Goal: Task Accomplishment & Management: Manage account settings

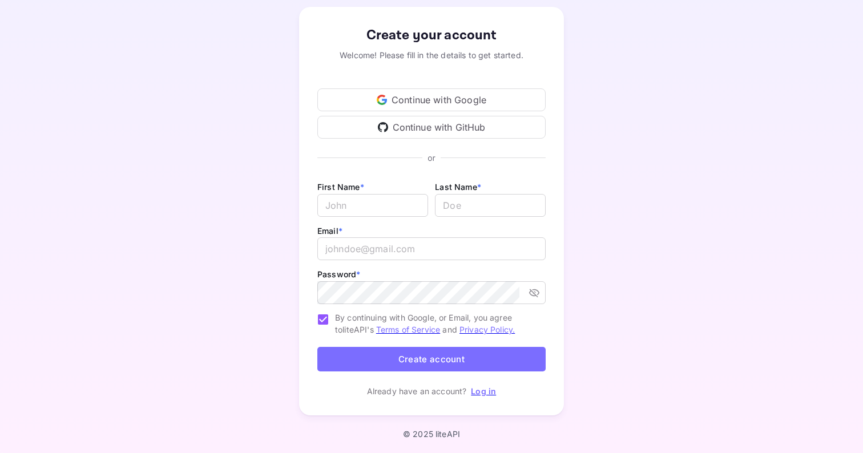
scroll to position [56, 0]
click at [485, 390] on link "Log in" at bounding box center [483, 392] width 25 height 10
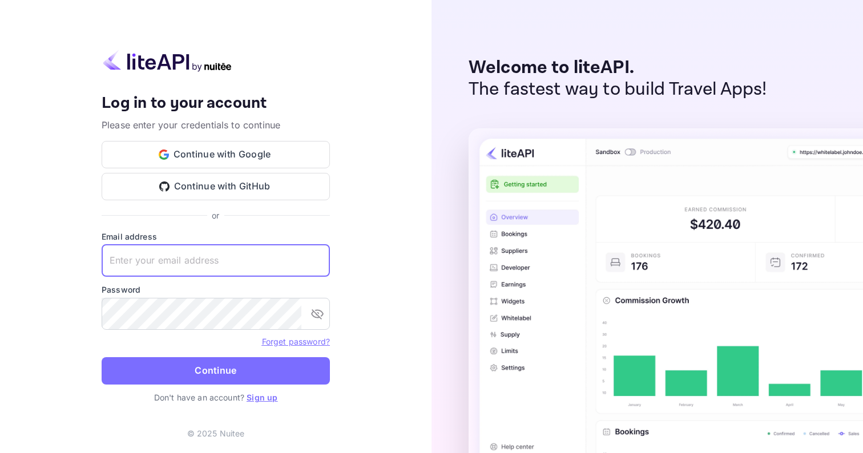
click at [264, 393] on link "Sign up" at bounding box center [262, 398] width 31 height 10
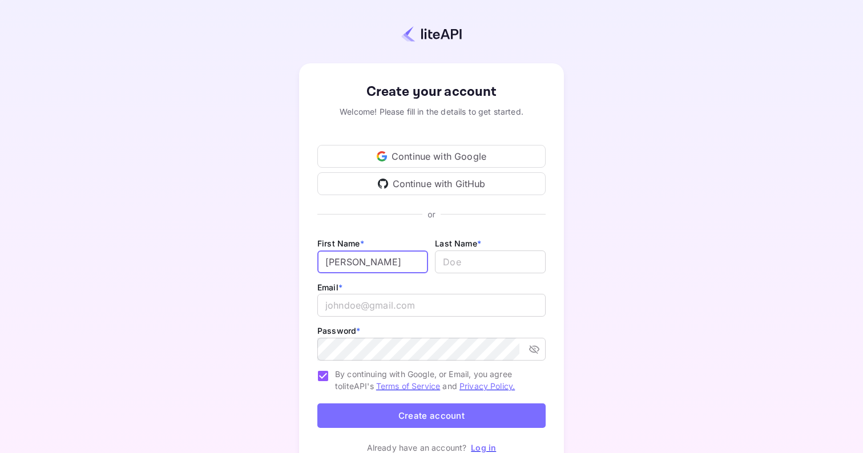
type input "[PERSON_NAME]"
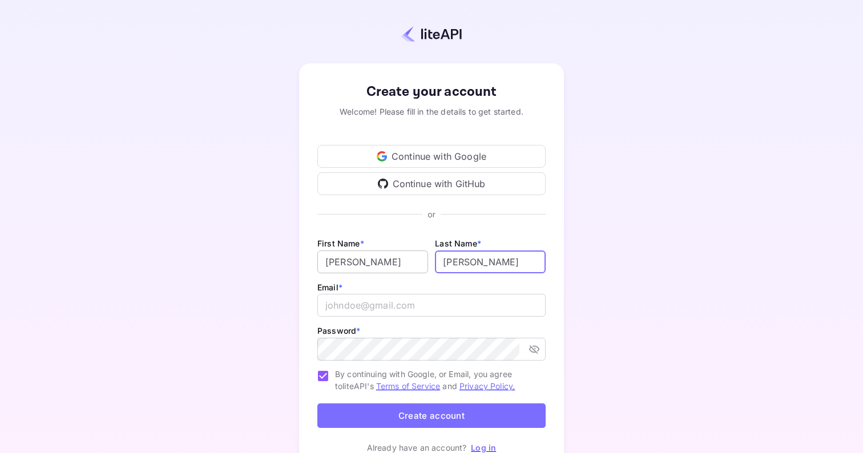
type input "Siebenaller"
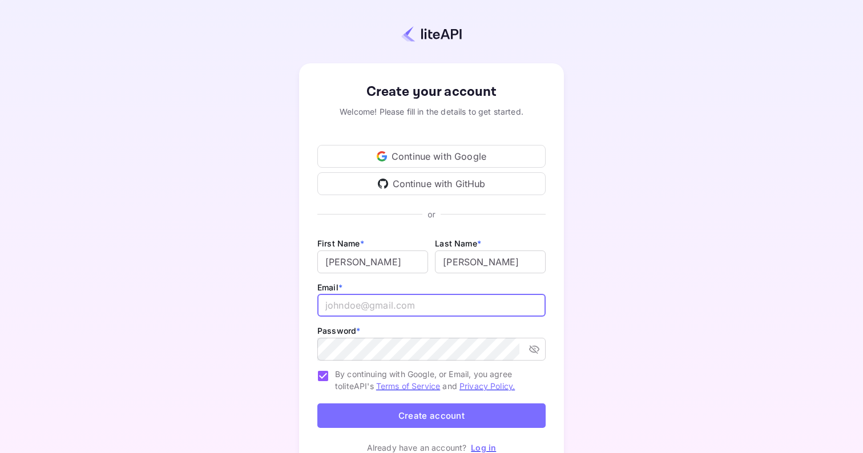
type input "msiebenaller@gmail.com"
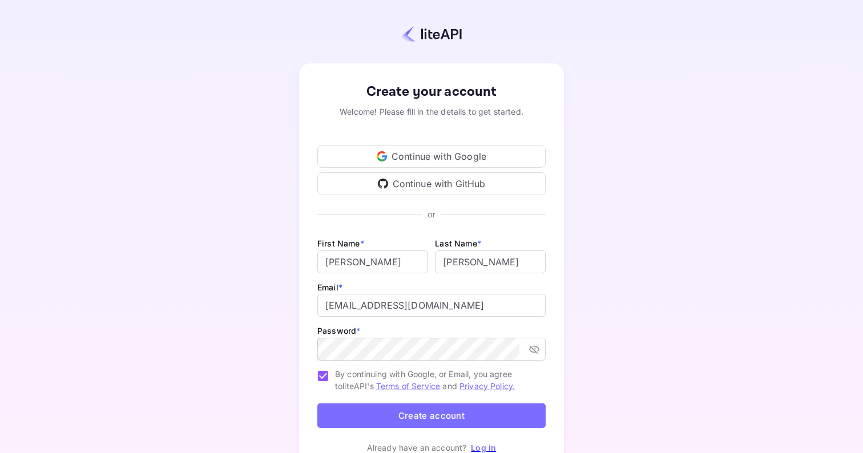
click at [277, 385] on div "Create your account Welcome! Please fill in the details to get started. Continu…" at bounding box center [431, 268] width 762 height 436
click at [347, 414] on button "Create account" at bounding box center [431, 415] width 228 height 25
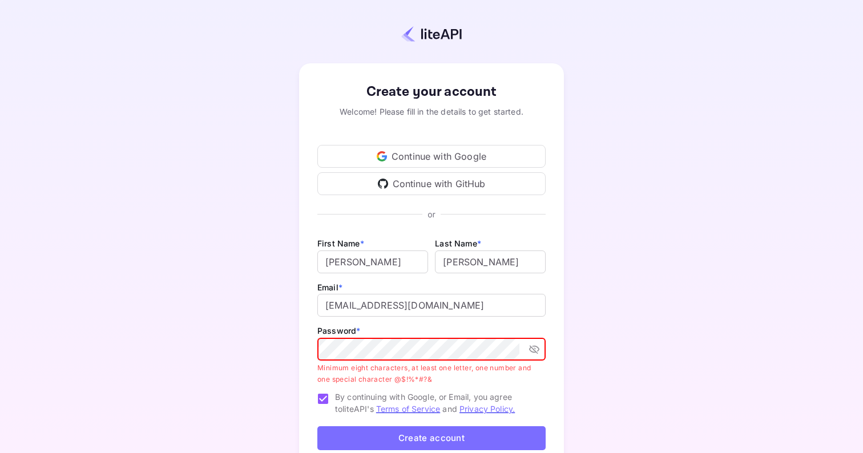
click at [389, 428] on button "Create account" at bounding box center [431, 438] width 228 height 25
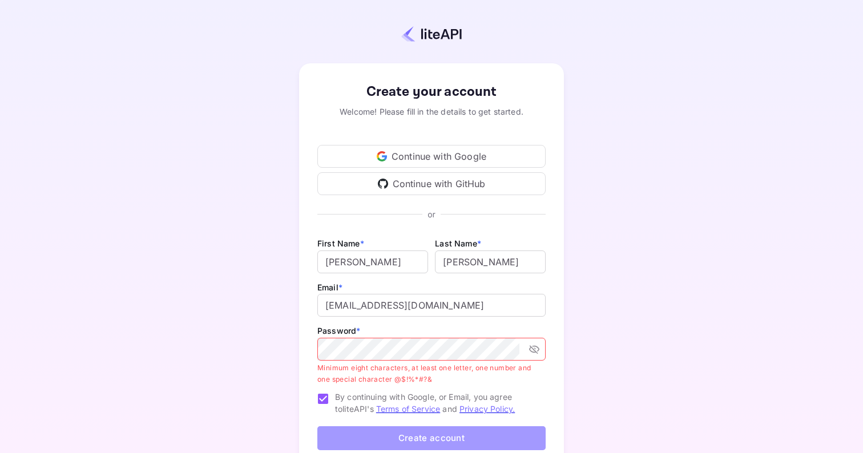
click at [436, 431] on button "Create account" at bounding box center [431, 438] width 228 height 25
click at [433, 438] on button "Create account" at bounding box center [431, 438] width 228 height 25
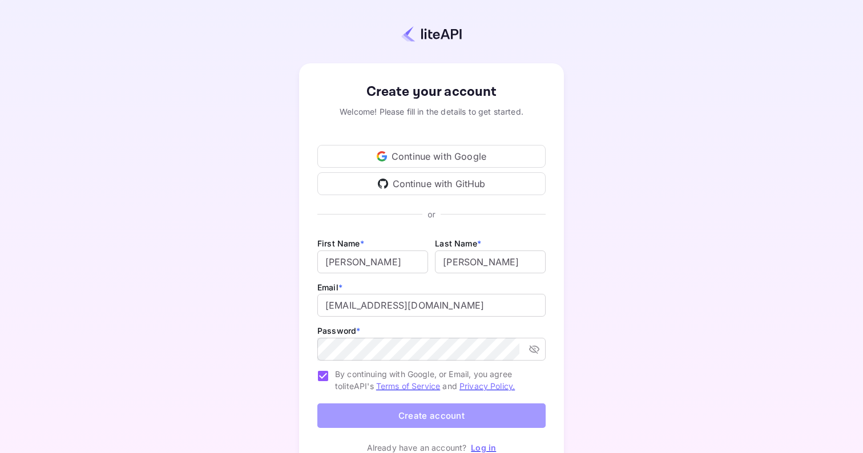
click at [397, 406] on button "Create account" at bounding box center [431, 415] width 228 height 25
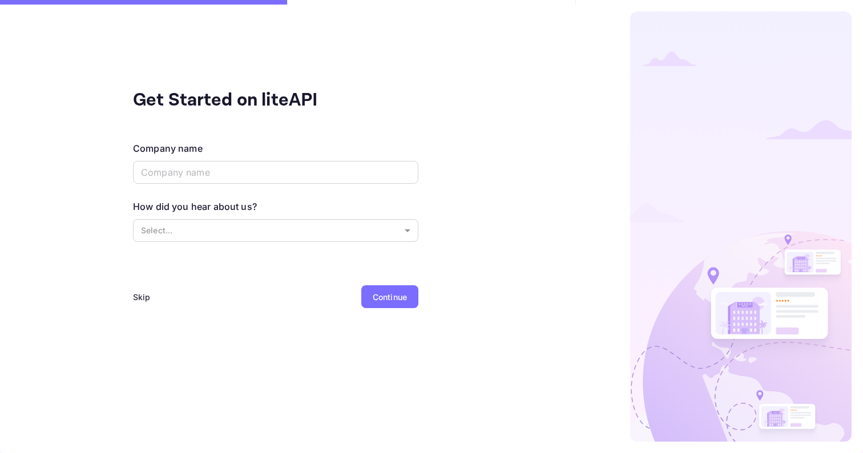
click at [251, 185] on div "Company name ​" at bounding box center [275, 164] width 285 height 45
click at [241, 170] on input "text" at bounding box center [275, 172] width 285 height 23
click at [144, 292] on div "Skip" at bounding box center [142, 297] width 18 height 12
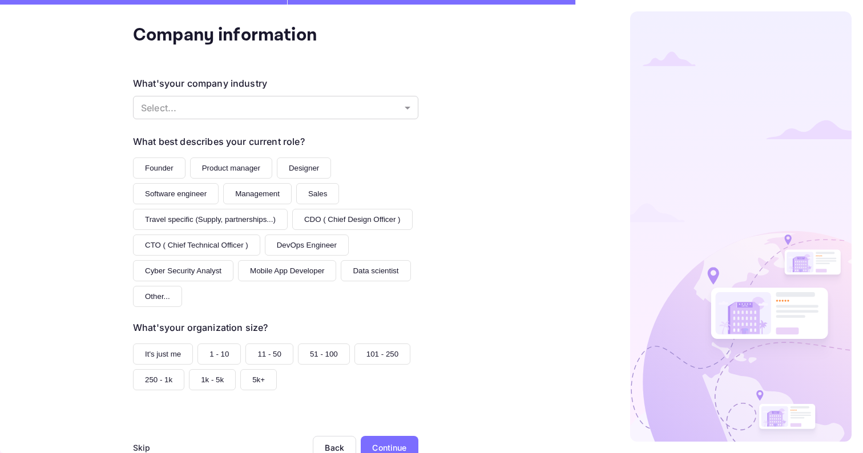
scroll to position [64, 0]
click at [141, 442] on div "Skip" at bounding box center [142, 448] width 18 height 12
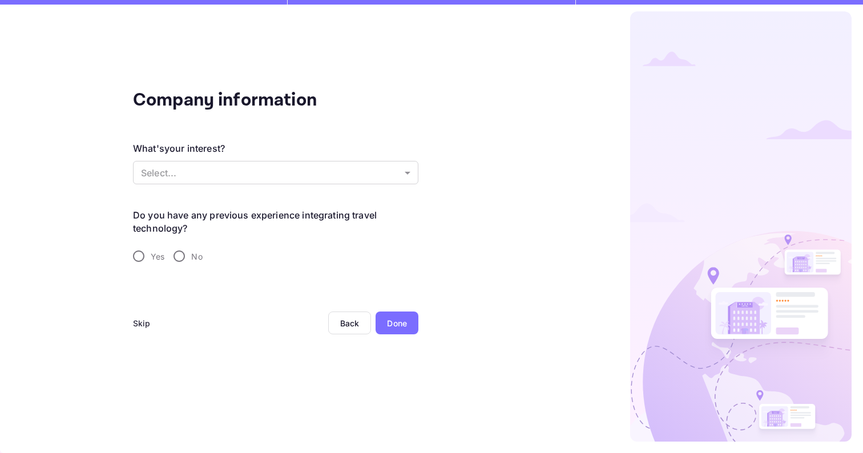
click at [143, 329] on div "Skip" at bounding box center [142, 323] width 18 height 12
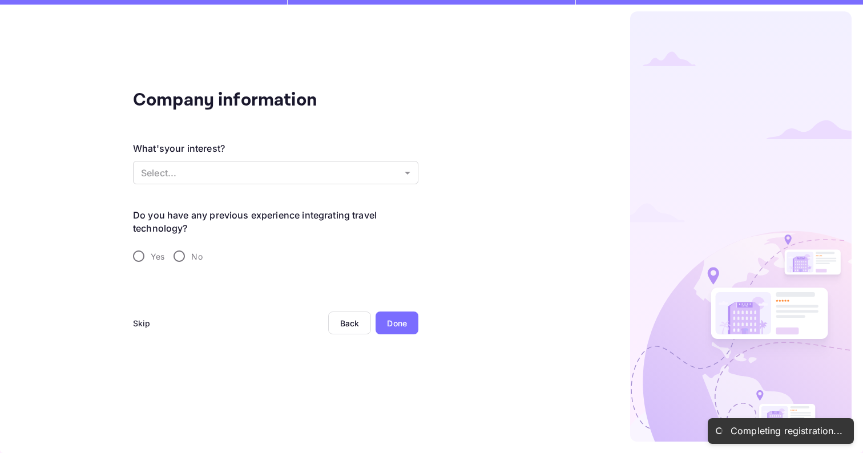
click at [131, 317] on div "Company information What's your interest? Select... ​ Do you have any previous …" at bounding box center [275, 226] width 551 height 453
click at [135, 322] on div "Skip" at bounding box center [142, 323] width 18 height 12
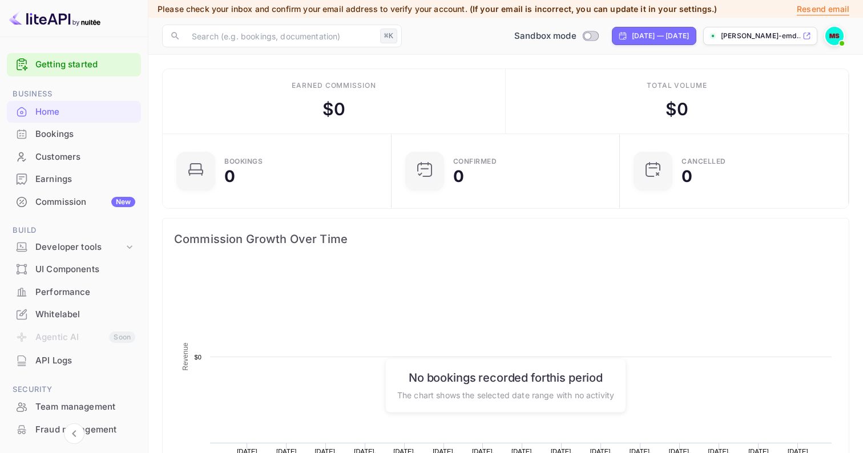
scroll to position [1, 1]
click at [82, 64] on link "Getting started" at bounding box center [85, 64] width 100 height 13
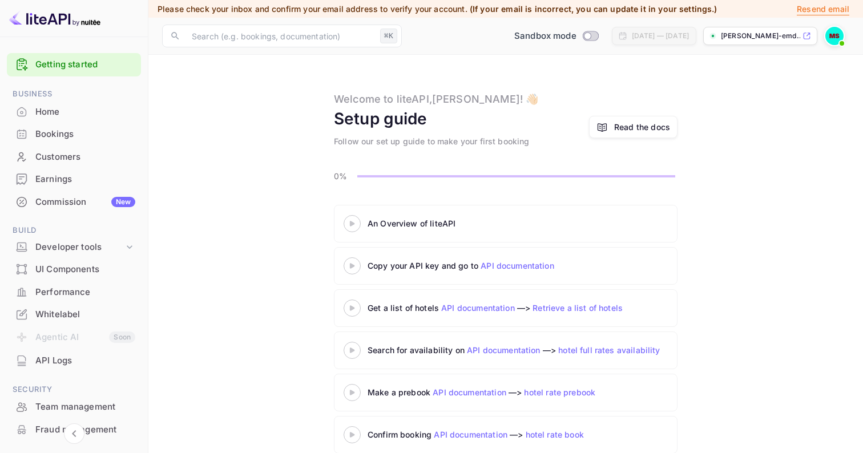
click at [422, 217] on div "An Overview of liteAPI" at bounding box center [498, 223] width 309 height 17
click at [399, 233] on div "An Overview of liteAPI" at bounding box center [506, 224] width 344 height 38
click at [357, 225] on icon at bounding box center [352, 224] width 40 height 6
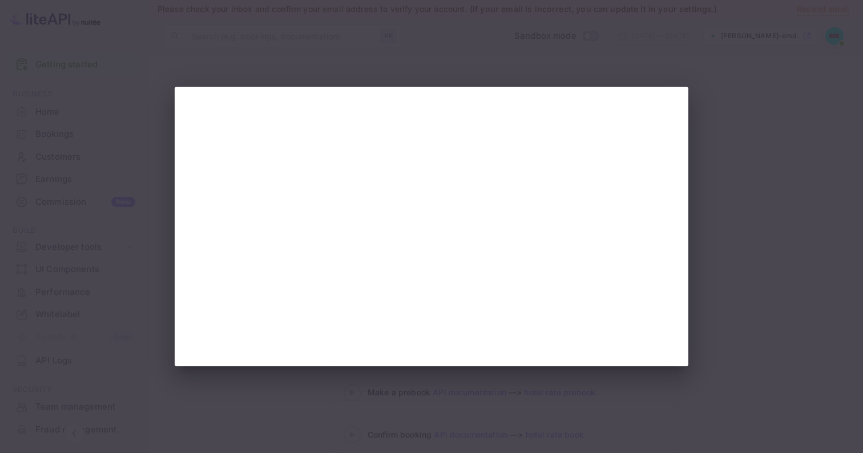
click at [449, 37] on div at bounding box center [431, 226] width 863 height 453
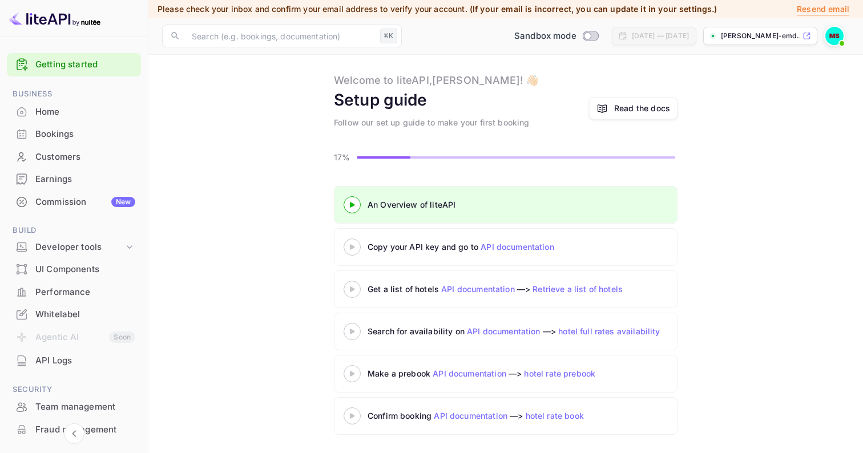
scroll to position [19, 0]
click at [514, 247] on link "API documentation" at bounding box center [518, 247] width 74 height 10
click at [535, 243] on link "API documentation" at bounding box center [518, 247] width 74 height 10
click at [356, 248] on icon at bounding box center [352, 247] width 40 height 6
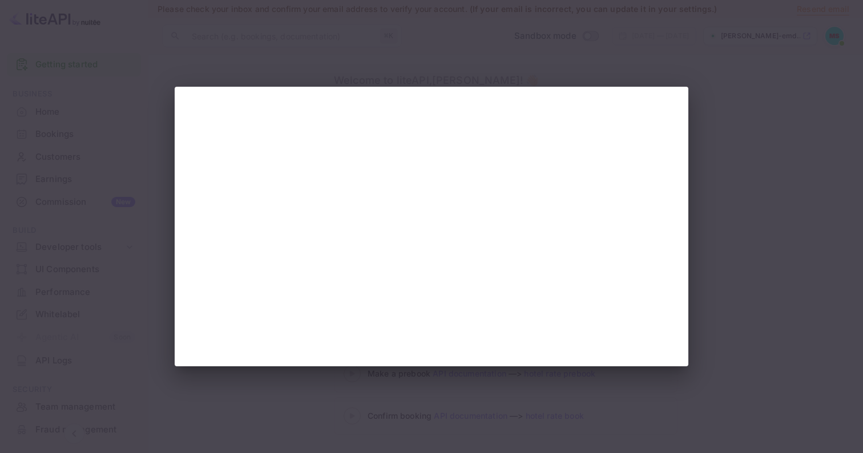
click at [562, 66] on div at bounding box center [431, 226] width 863 height 453
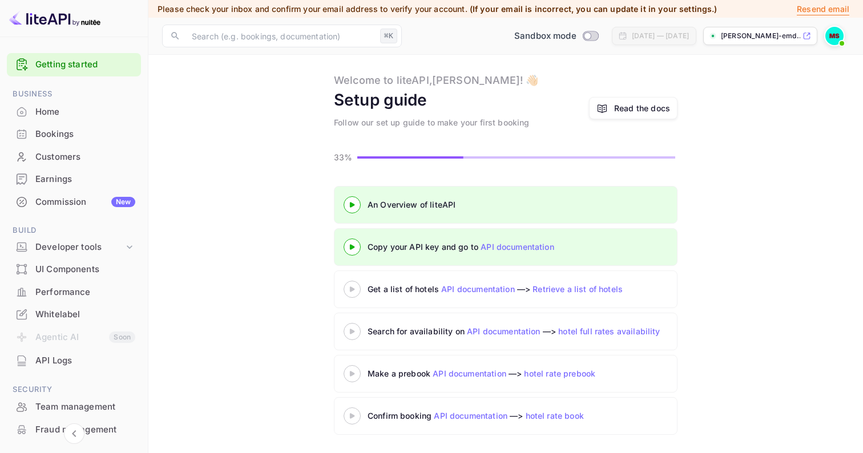
scroll to position [19, 0]
click at [646, 108] on div "Read the docs" at bounding box center [642, 108] width 56 height 12
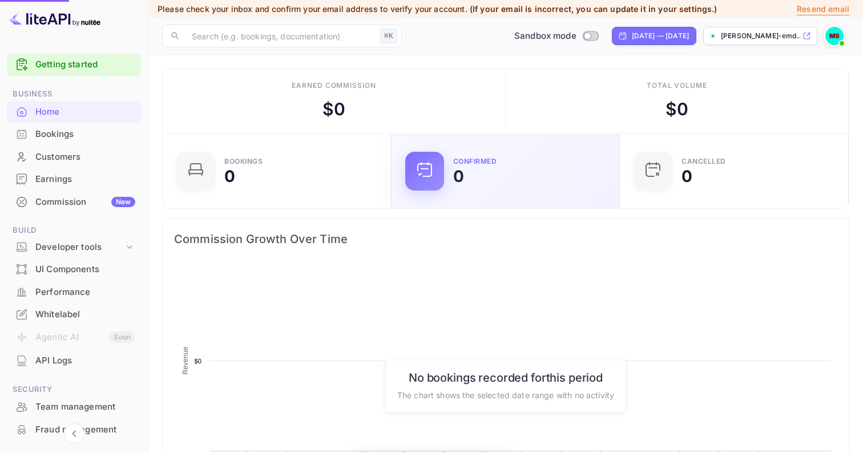
scroll to position [185, 221]
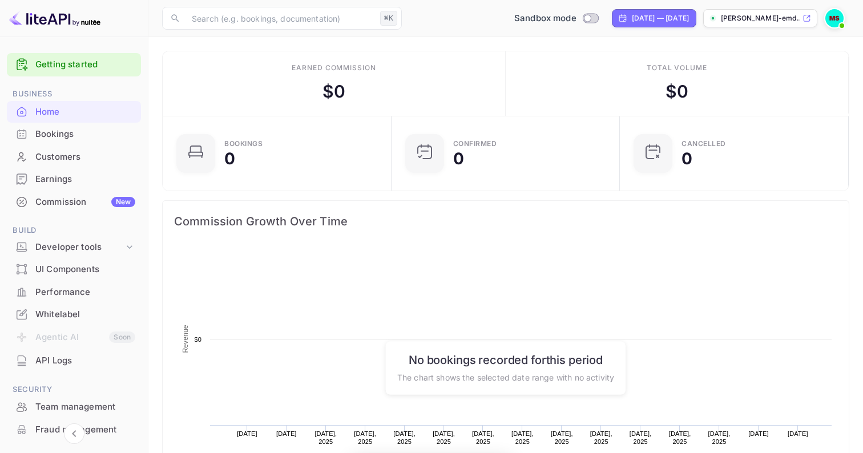
scroll to position [1, 1]
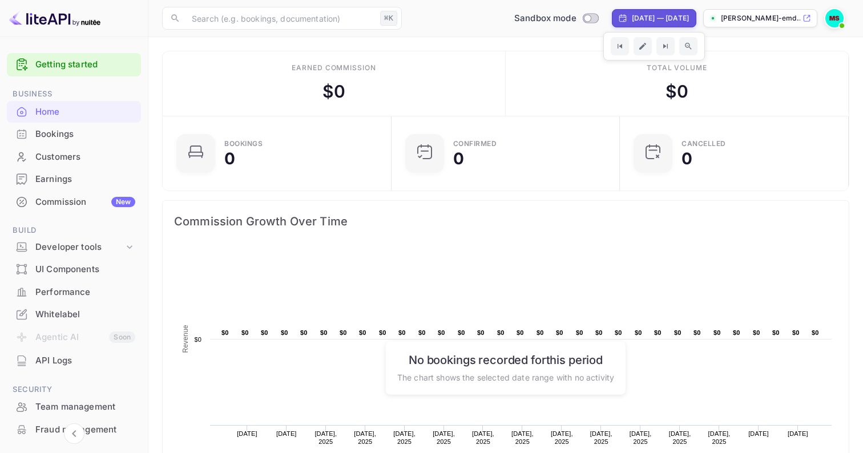
click at [777, 19] on p "[PERSON_NAME]-emd..." at bounding box center [760, 18] width 79 height 10
click at [74, 140] on div "Bookings" at bounding box center [74, 134] width 134 height 22
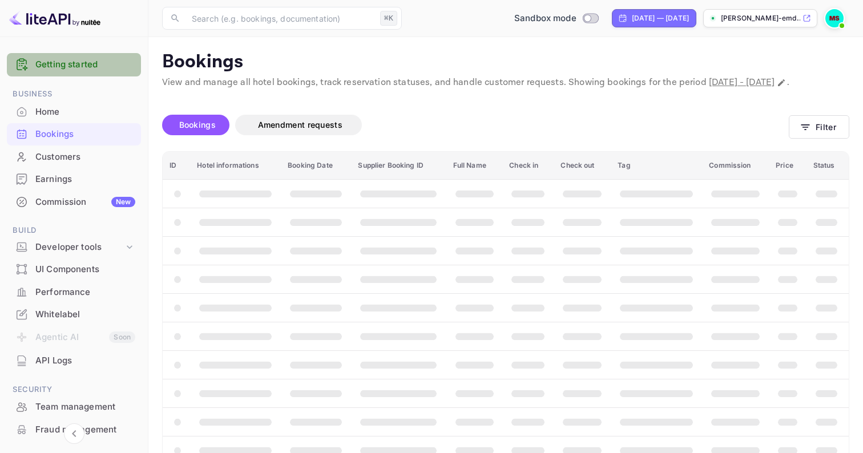
click at [78, 69] on link "Getting started" at bounding box center [85, 64] width 100 height 13
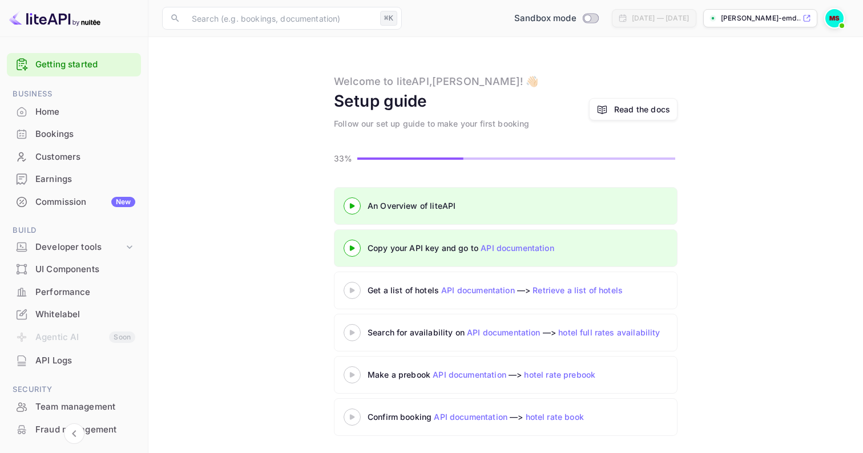
drag, startPoint x: 564, startPoint y: 21, endPoint x: 579, endPoint y: 82, distance: 63.3
click at [579, 82] on div "Now you can check your travel website directly from the link. Check your websit…" at bounding box center [505, 227] width 715 height 454
click at [838, 18] on img at bounding box center [834, 18] width 18 height 18
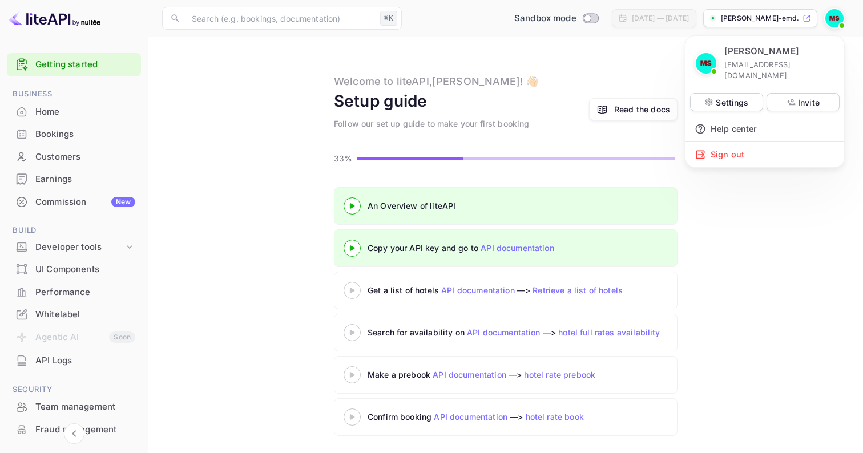
click at [289, 148] on div at bounding box center [431, 226] width 863 height 453
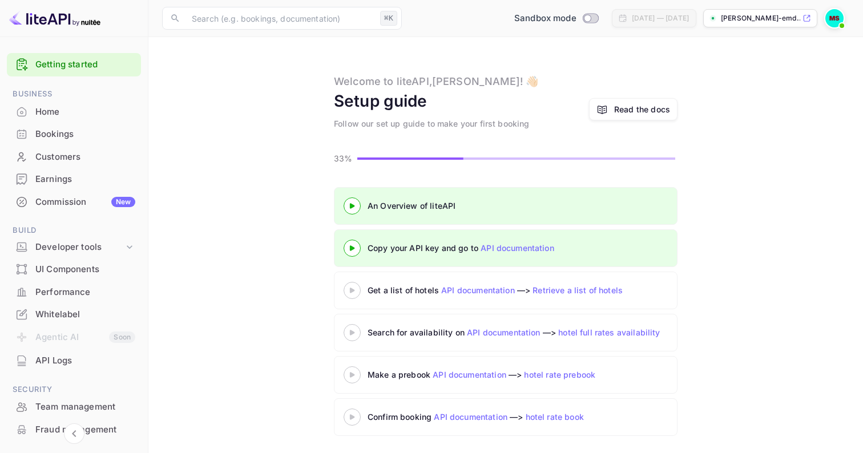
click at [521, 243] on link "API documentation" at bounding box center [518, 248] width 74 height 10
click at [357, 290] on icon at bounding box center [352, 289] width 40 height 6
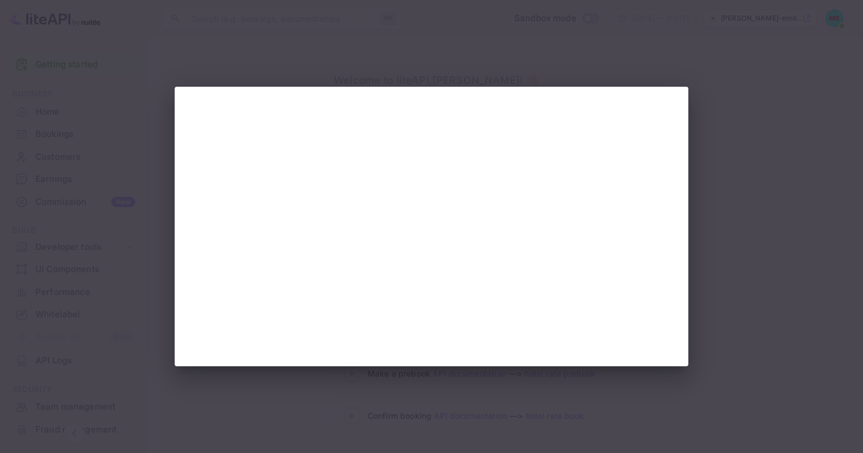
scroll to position [0, 0]
click at [691, 221] on div at bounding box center [431, 226] width 863 height 453
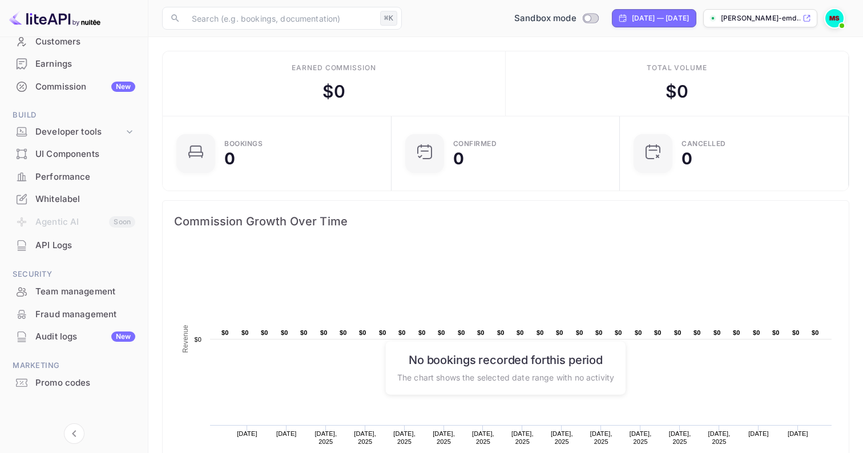
scroll to position [114, 0]
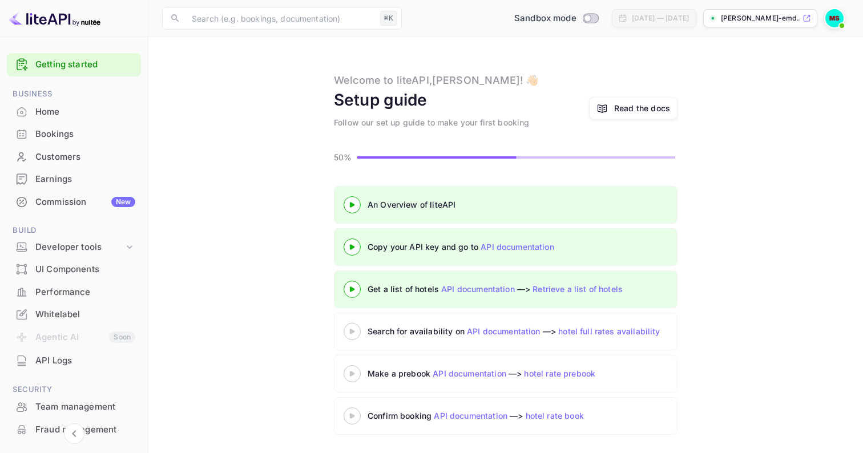
scroll to position [1, 0]
click at [356, 333] on icon at bounding box center [352, 332] width 40 height 6
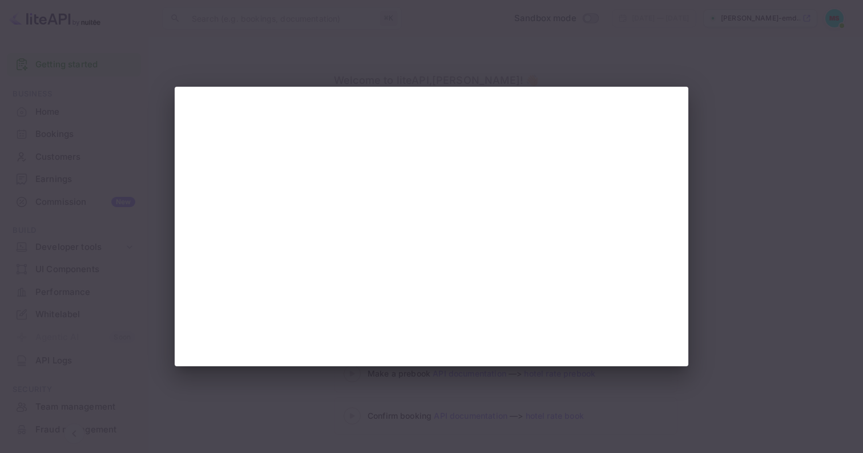
click at [496, 42] on div at bounding box center [431, 226] width 863 height 453
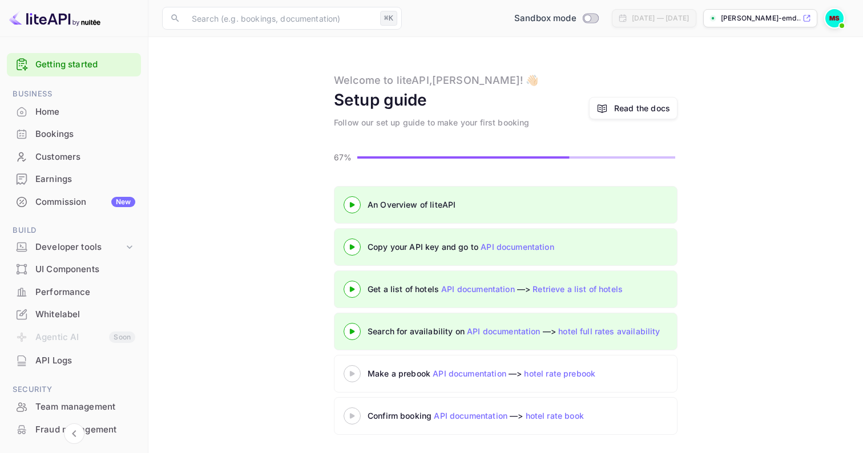
scroll to position [1, 0]
click at [356, 373] on icon at bounding box center [352, 374] width 40 height 6
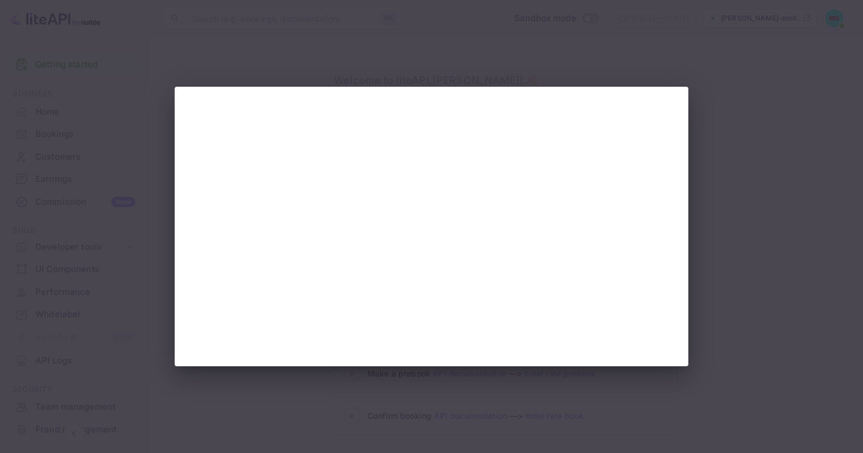
click at [765, 111] on div at bounding box center [431, 226] width 863 height 453
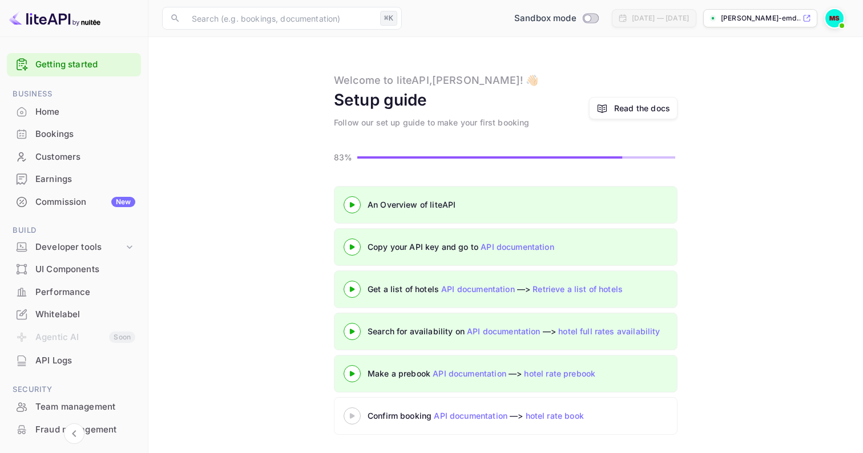
scroll to position [1, 0]
click at [355, 417] on icon at bounding box center [352, 416] width 40 height 6
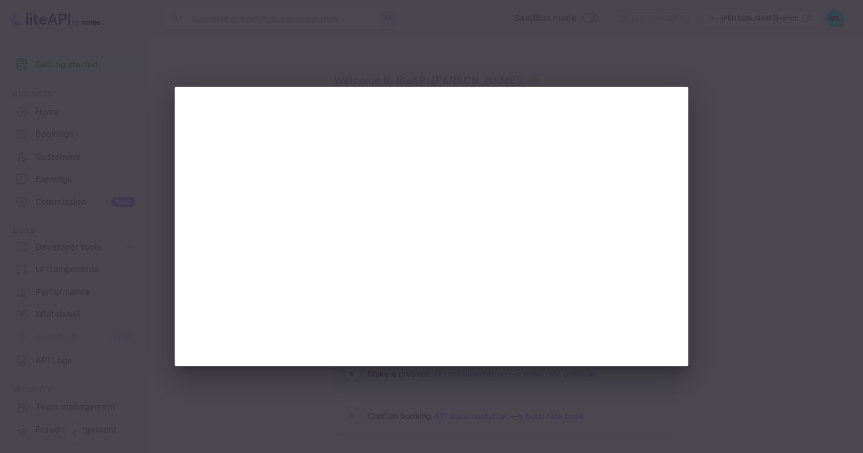
click at [401, 75] on div at bounding box center [431, 226] width 863 height 453
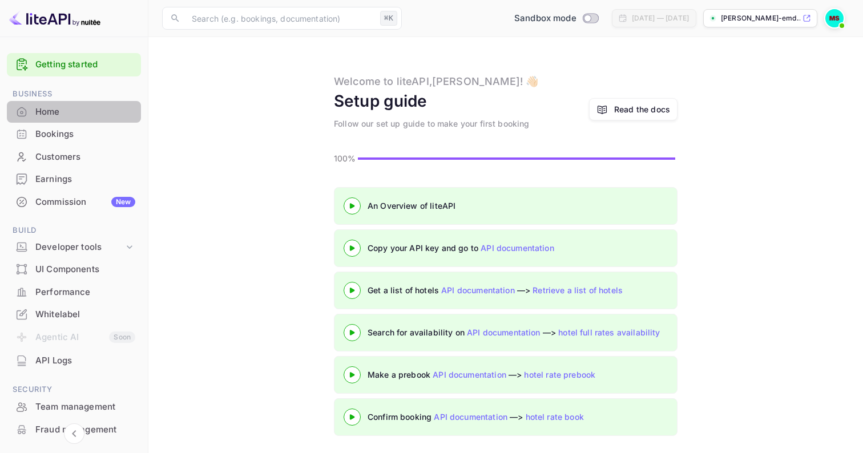
click at [80, 110] on div "Home" at bounding box center [85, 112] width 100 height 13
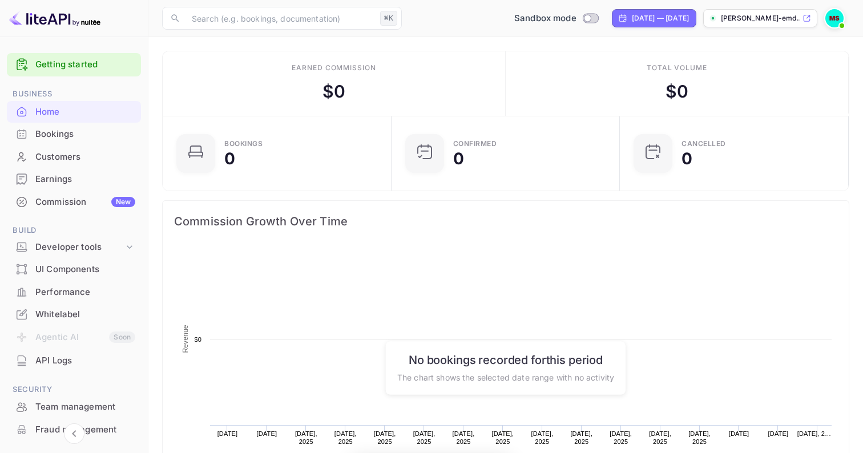
scroll to position [185, 221]
click at [86, 64] on link "Getting started" at bounding box center [85, 64] width 100 height 13
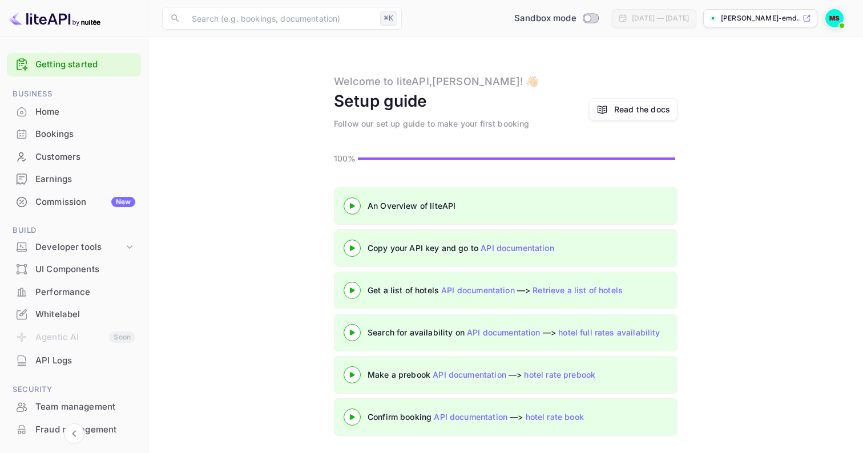
click at [836, 20] on img at bounding box center [834, 18] width 18 height 18
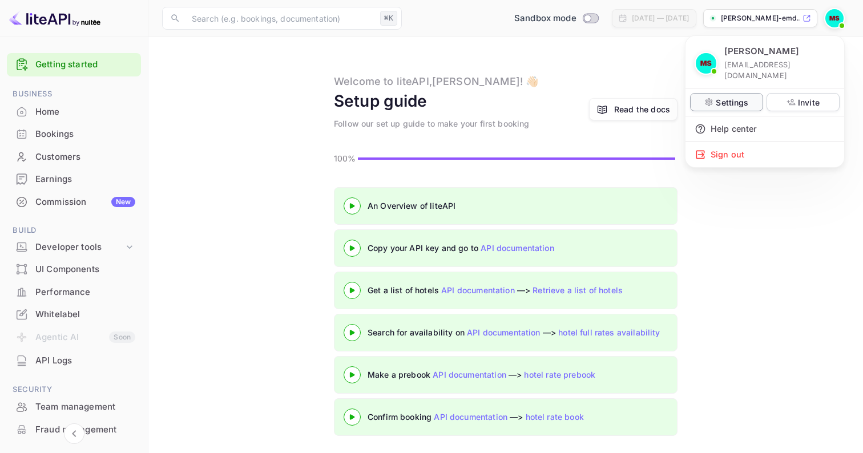
click at [721, 96] on p "Settings" at bounding box center [732, 102] width 33 height 12
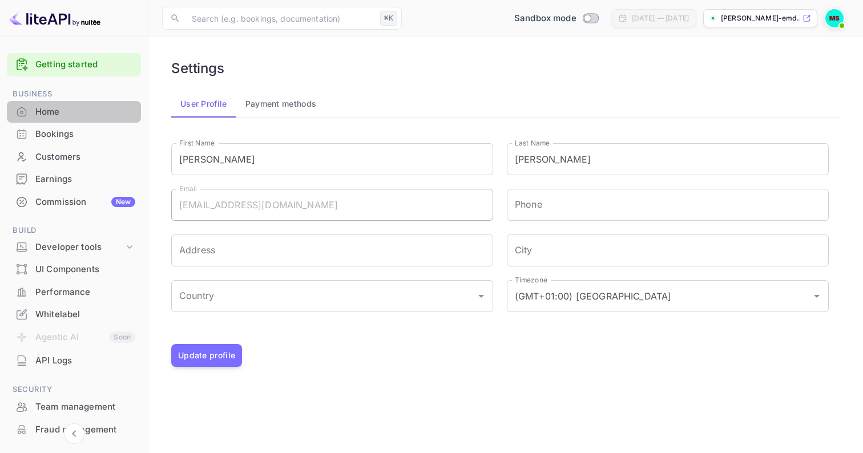
click at [93, 109] on div "Home" at bounding box center [85, 112] width 100 height 13
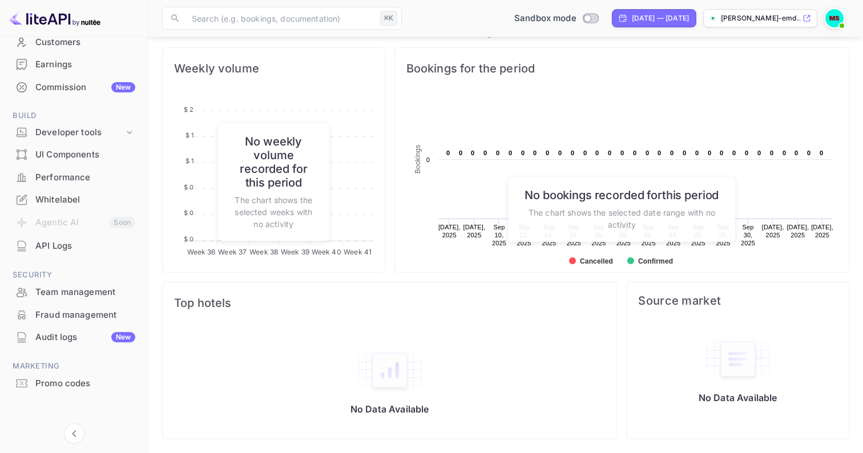
scroll to position [114, 0]
click at [81, 289] on div "Team management" at bounding box center [85, 292] width 100 height 13
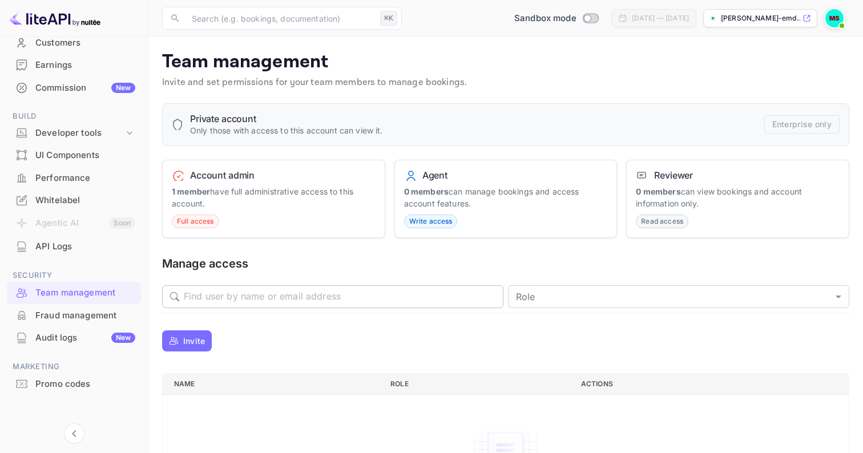
click at [252, 297] on input "text" at bounding box center [344, 296] width 320 height 23
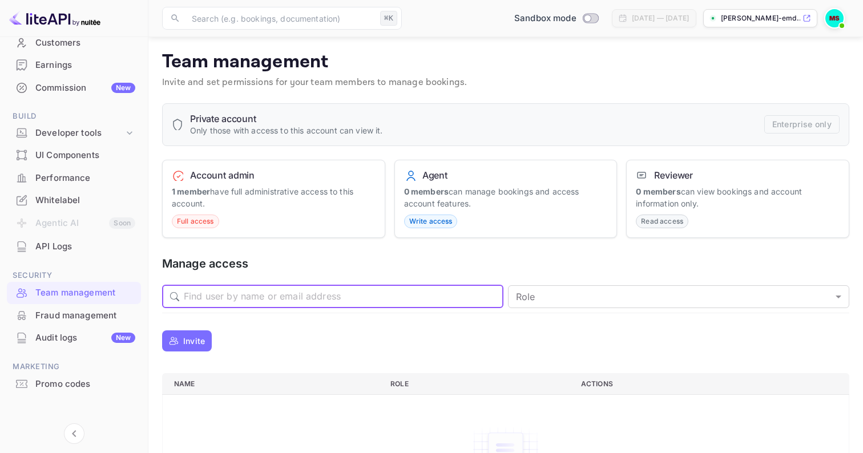
scroll to position [53, 0]
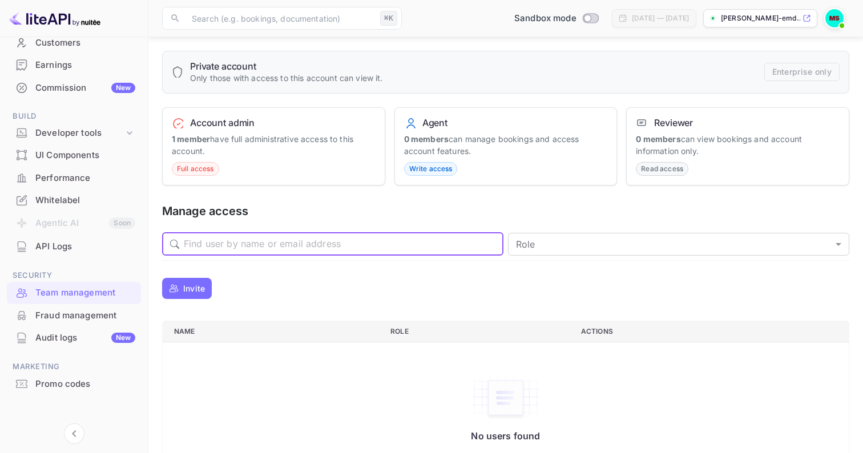
click at [79, 43] on div "Customers" at bounding box center [85, 43] width 100 height 13
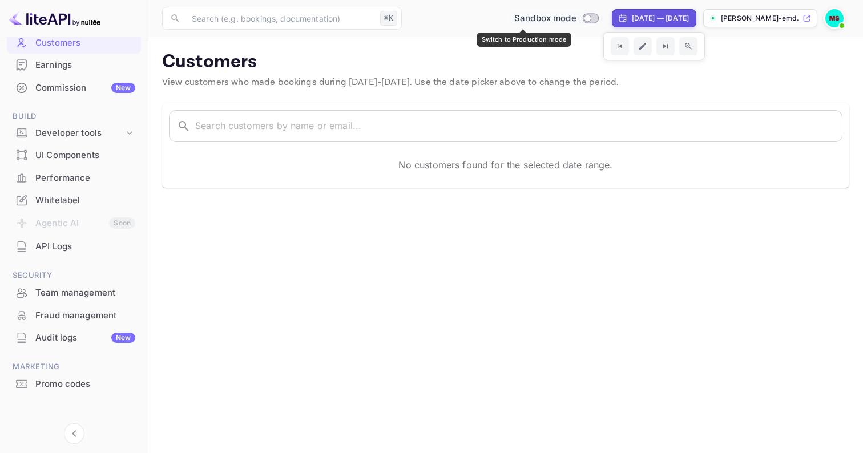
click at [576, 18] on input "Switch to Production mode" at bounding box center [587, 17] width 23 height 7
checkbox input "false"
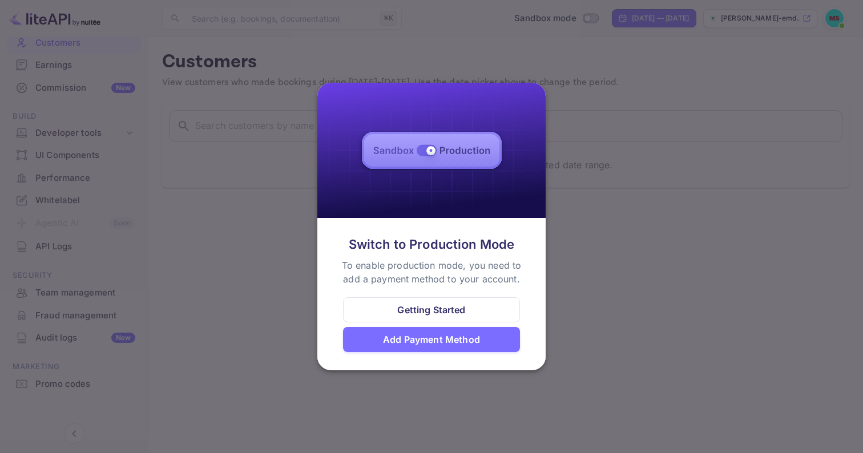
click at [296, 285] on div at bounding box center [431, 226] width 863 height 453
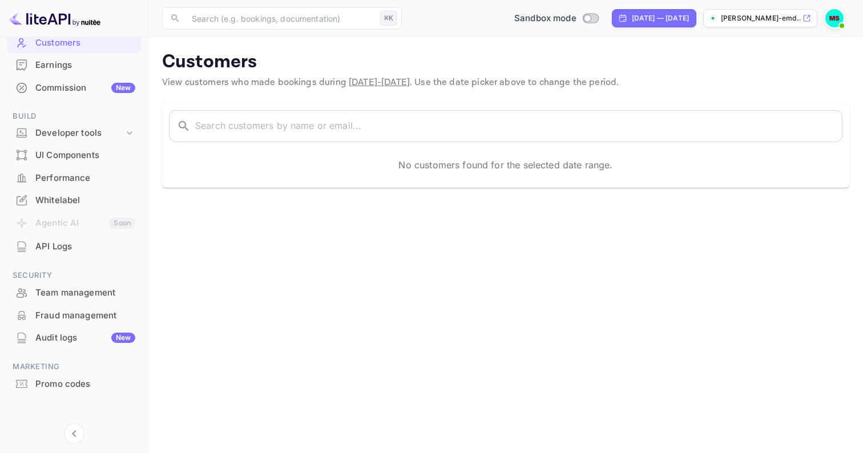
click at [828, 18] on img at bounding box center [834, 18] width 18 height 18
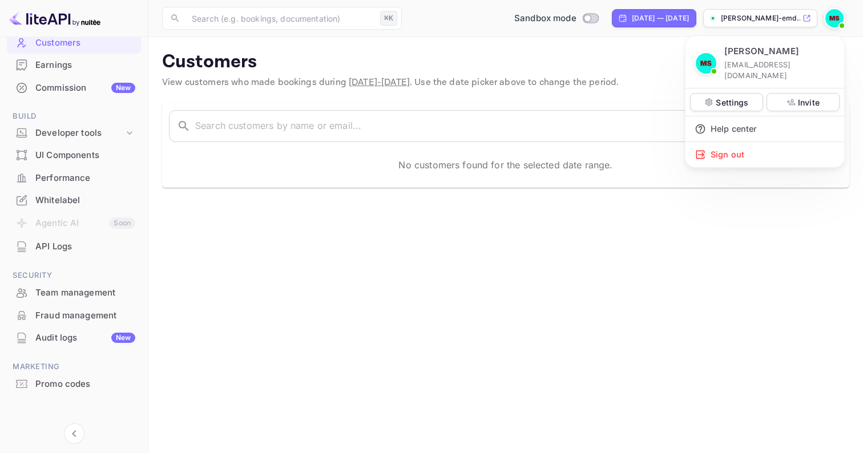
click at [124, 119] on div at bounding box center [431, 226] width 863 height 453
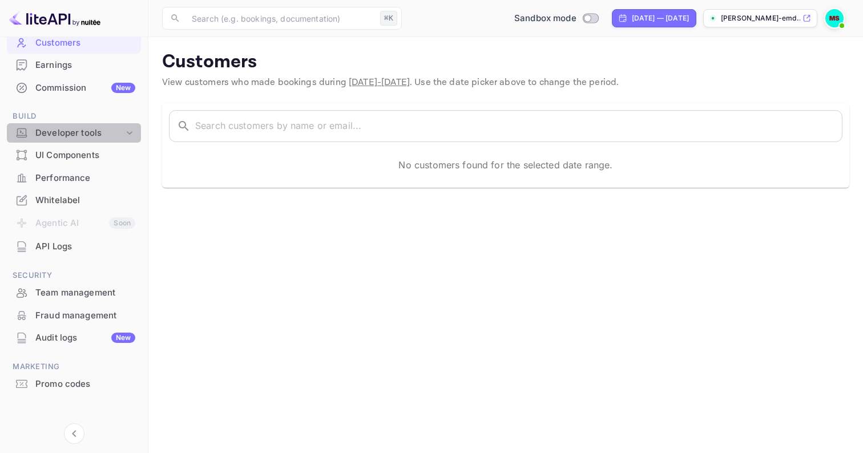
click at [124, 127] on icon at bounding box center [129, 132] width 11 height 11
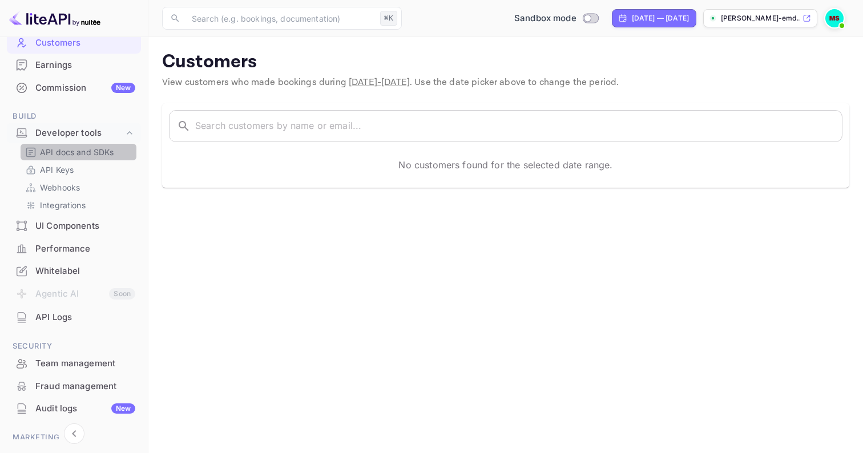
click at [114, 147] on link "API docs and SDKs" at bounding box center [78, 152] width 107 height 12
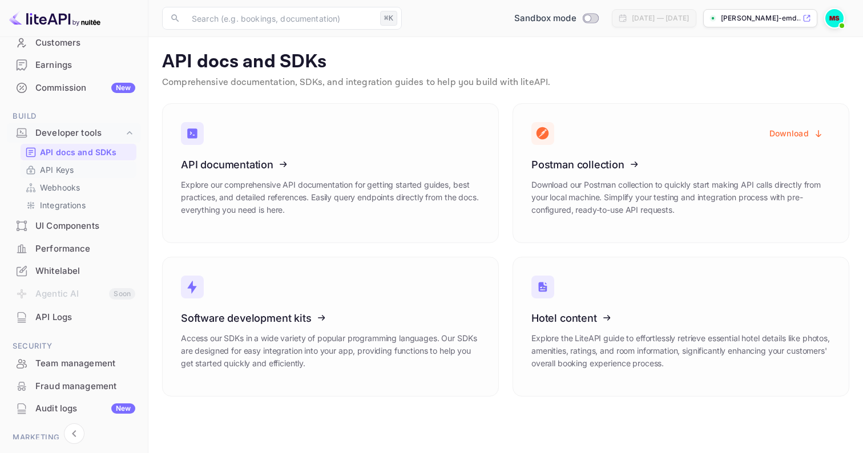
click at [79, 168] on link "API Keys" at bounding box center [78, 170] width 107 height 12
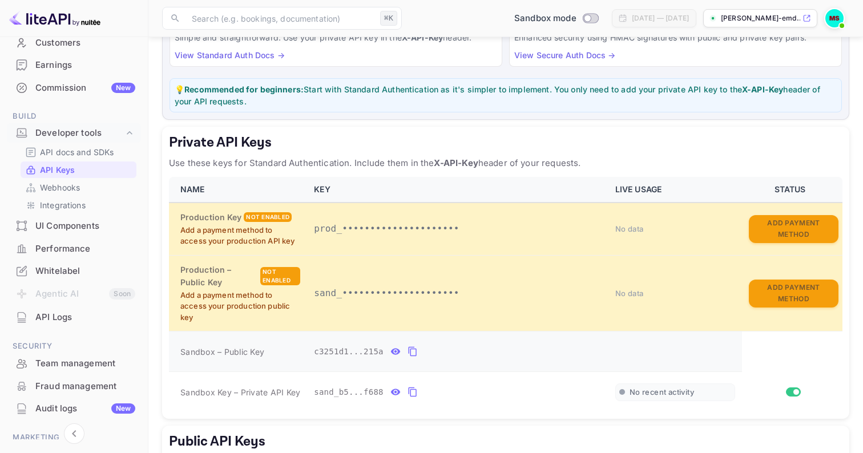
scroll to position [256, 0]
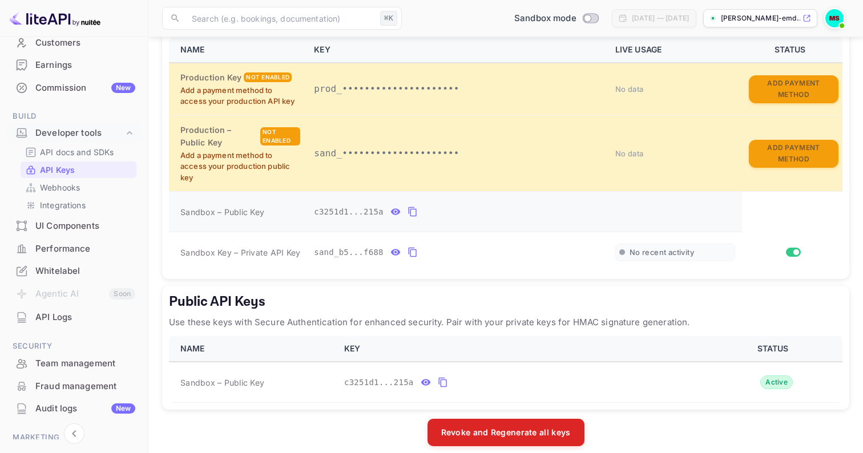
click at [263, 222] on td "Sandbox – Public Key" at bounding box center [238, 212] width 138 height 41
click at [392, 205] on icon "private api keys table" at bounding box center [395, 212] width 10 height 14
click at [394, 249] on icon "private api keys table" at bounding box center [395, 252] width 10 height 14
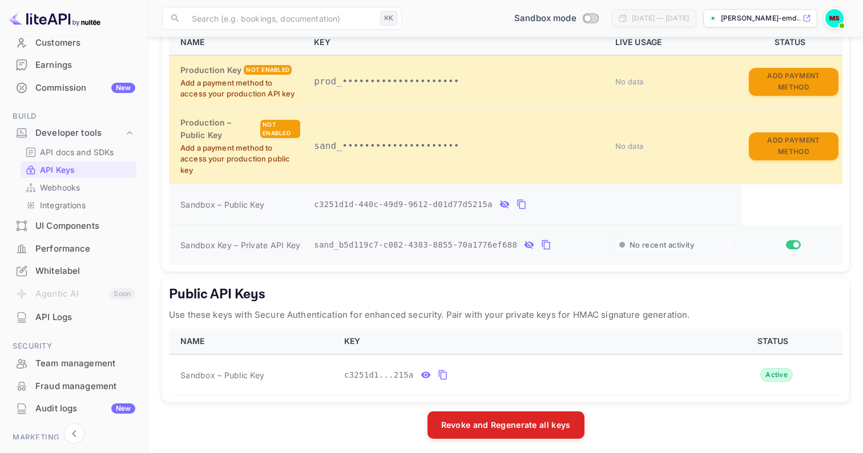
scroll to position [262, 0]
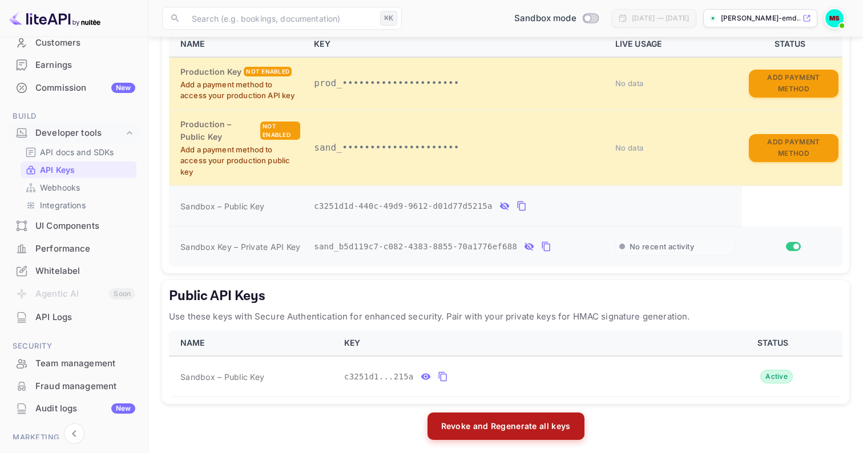
click at [466, 414] on button "Revoke and Regenerate all keys" at bounding box center [505, 426] width 157 height 27
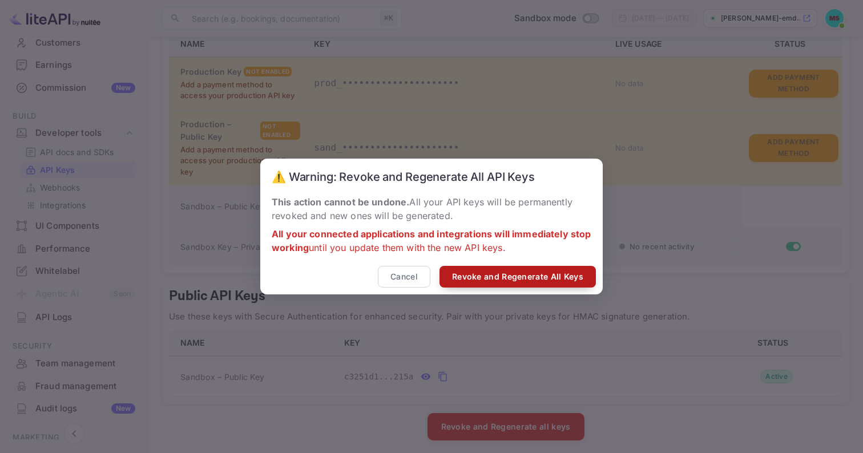
click at [482, 280] on button "Revoke and Regenerate All Keys" at bounding box center [517, 277] width 156 height 22
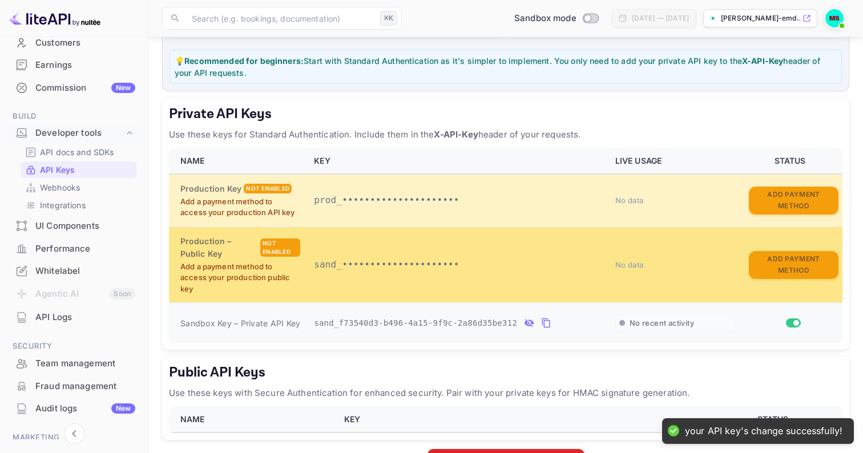
scroll to position [145, 0]
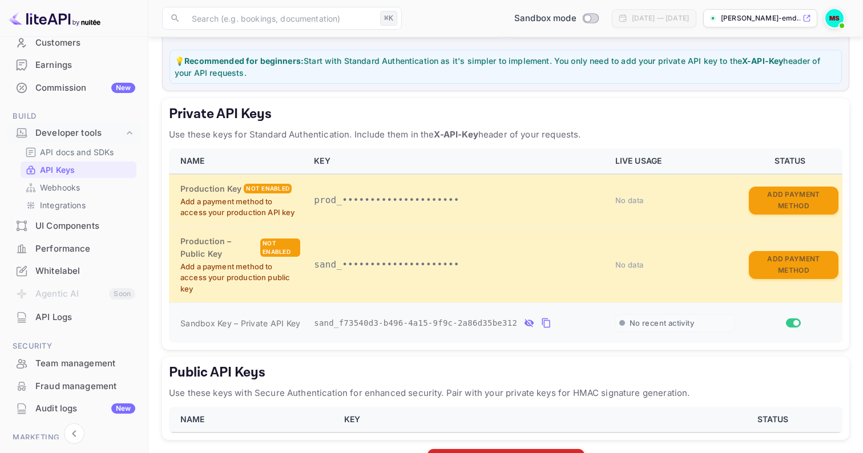
click at [549, 318] on icon "private api keys table" at bounding box center [546, 323] width 8 height 10
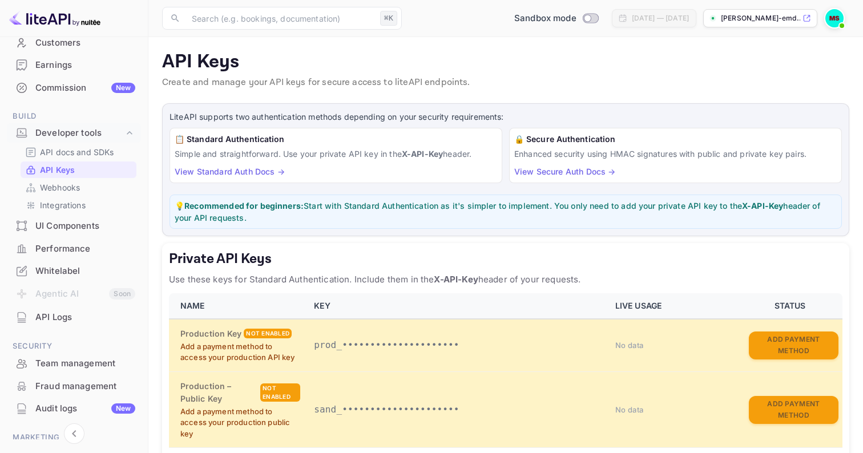
scroll to position [0, 0]
click at [89, 181] on link "Webhooks" at bounding box center [78, 187] width 107 height 12
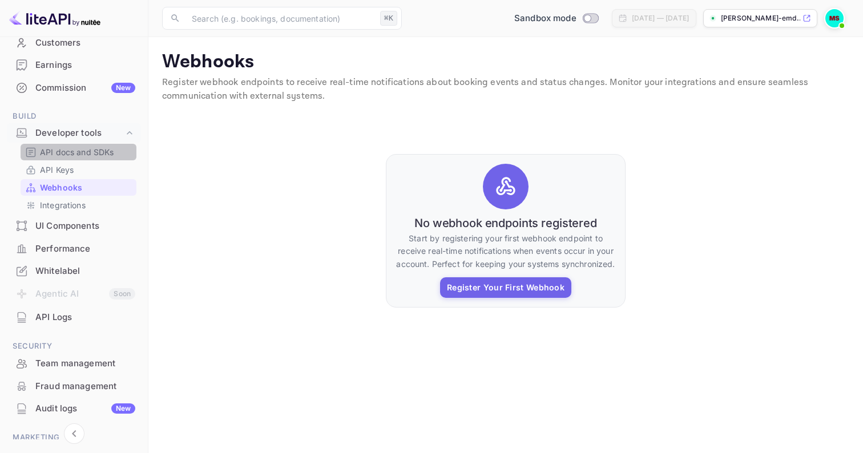
click at [100, 153] on p "API docs and SDKs" at bounding box center [77, 152] width 74 height 12
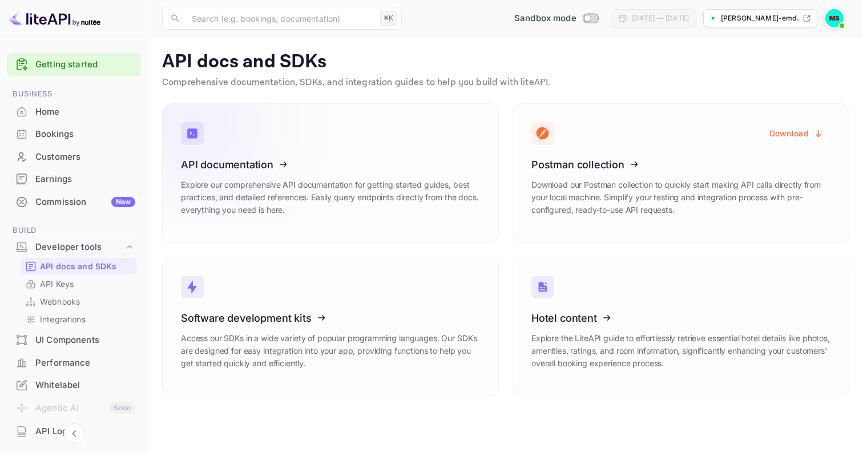
click at [223, 161] on icon at bounding box center [251, 163] width 177 height 118
